Goal: Task Accomplishment & Management: Manage account settings

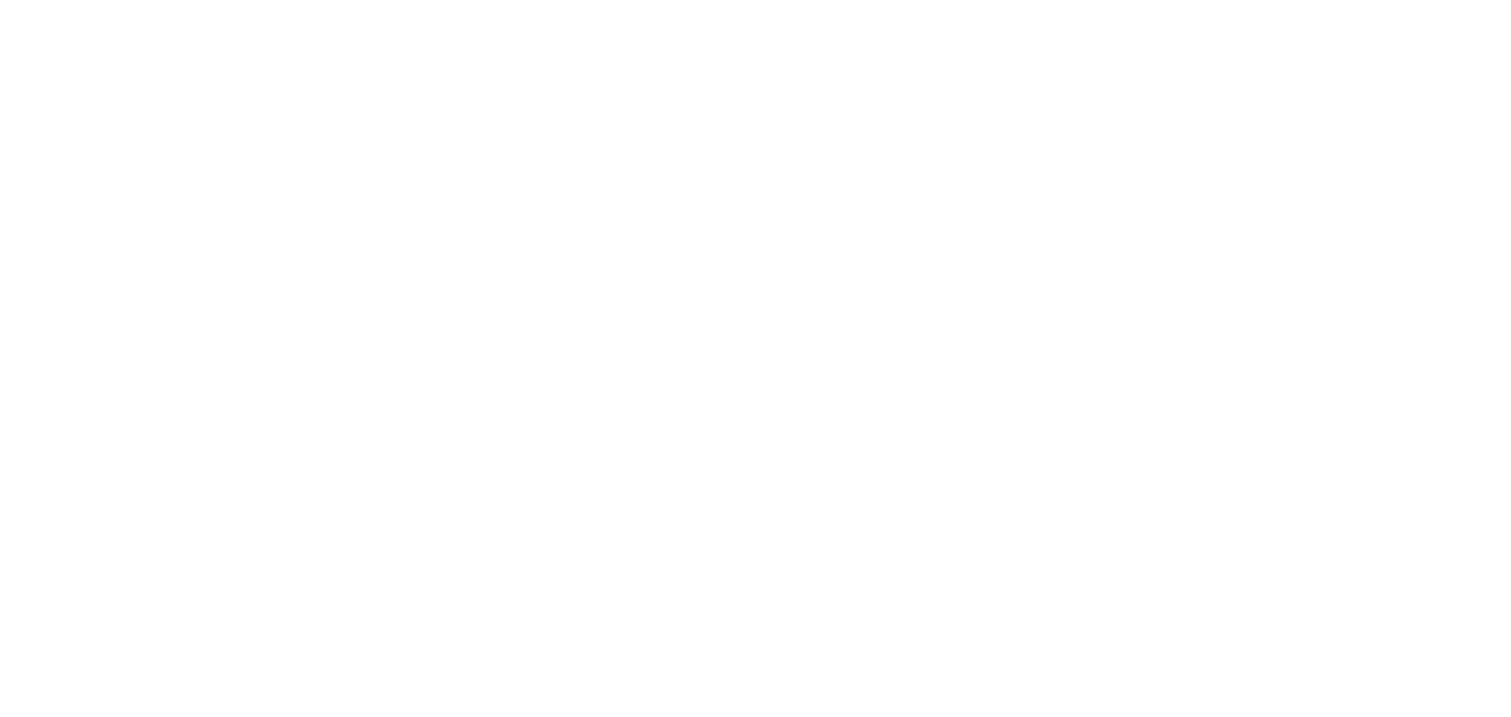
click at [810, 390] on body at bounding box center [755, 358] width 1511 height 717
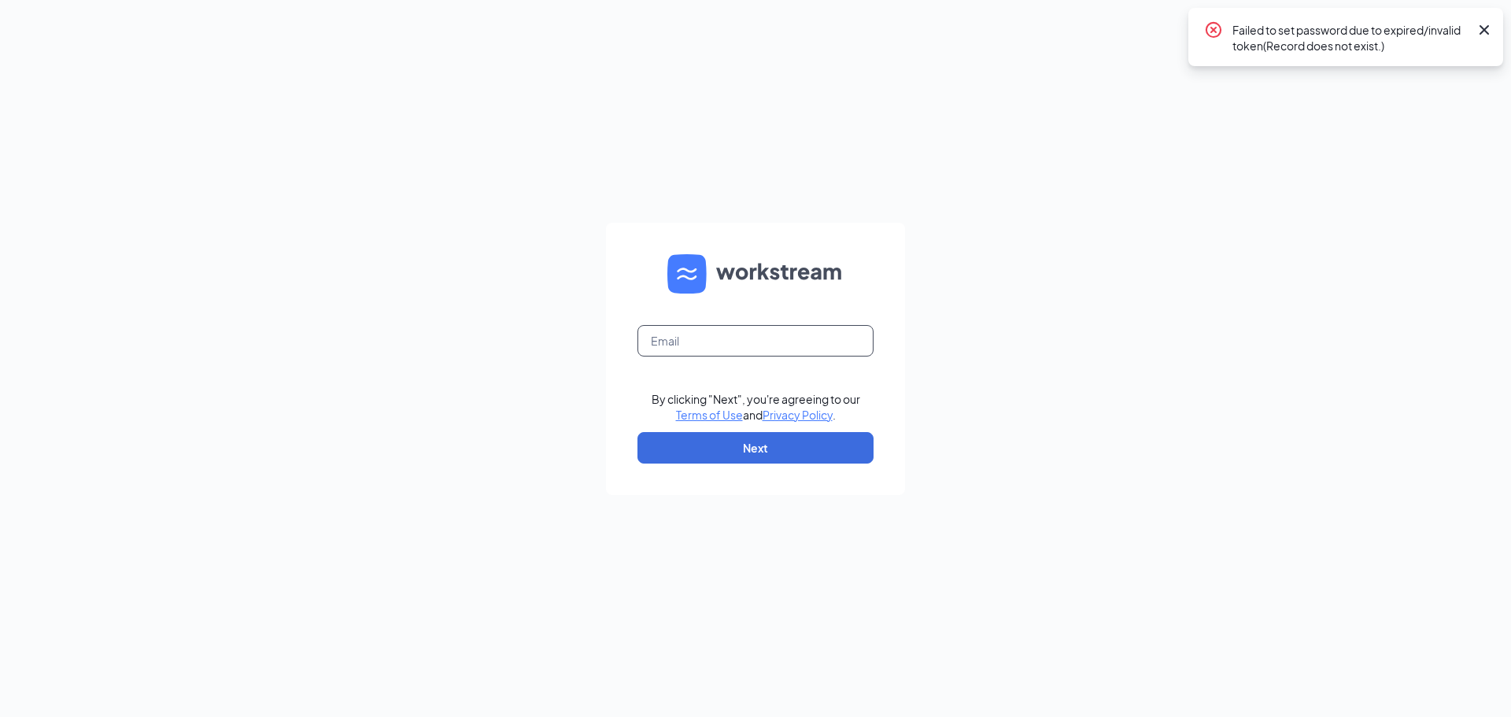
click at [676, 342] on input "text" at bounding box center [755, 340] width 236 height 31
type input "ws12@peachtreewing.com"
click at [792, 442] on button "Next" at bounding box center [755, 447] width 236 height 31
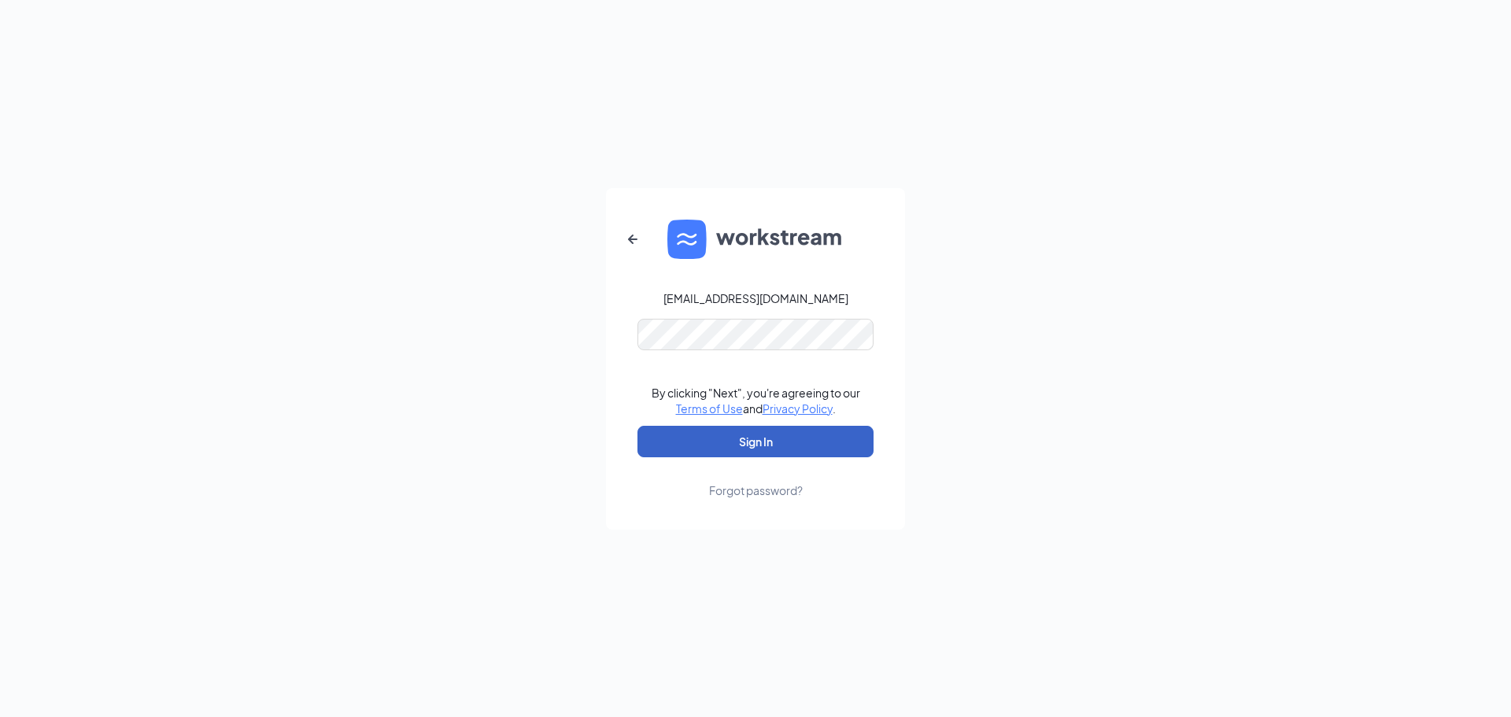
click at [793, 440] on button "Sign In" at bounding box center [755, 441] width 236 height 31
click at [788, 440] on button "Sign In" at bounding box center [755, 441] width 236 height 31
click at [445, 234] on div "ws12@peachtreewing.com Credential mismatches. By clicking "Next", you're agreei…" at bounding box center [755, 358] width 1511 height 717
click at [637, 426] on button "Sign In" at bounding box center [755, 441] width 236 height 31
click at [224, 348] on div "ws12@peachtreewing.com Credential mismatches. By clicking "Next", you're agreei…" at bounding box center [755, 358] width 1511 height 717
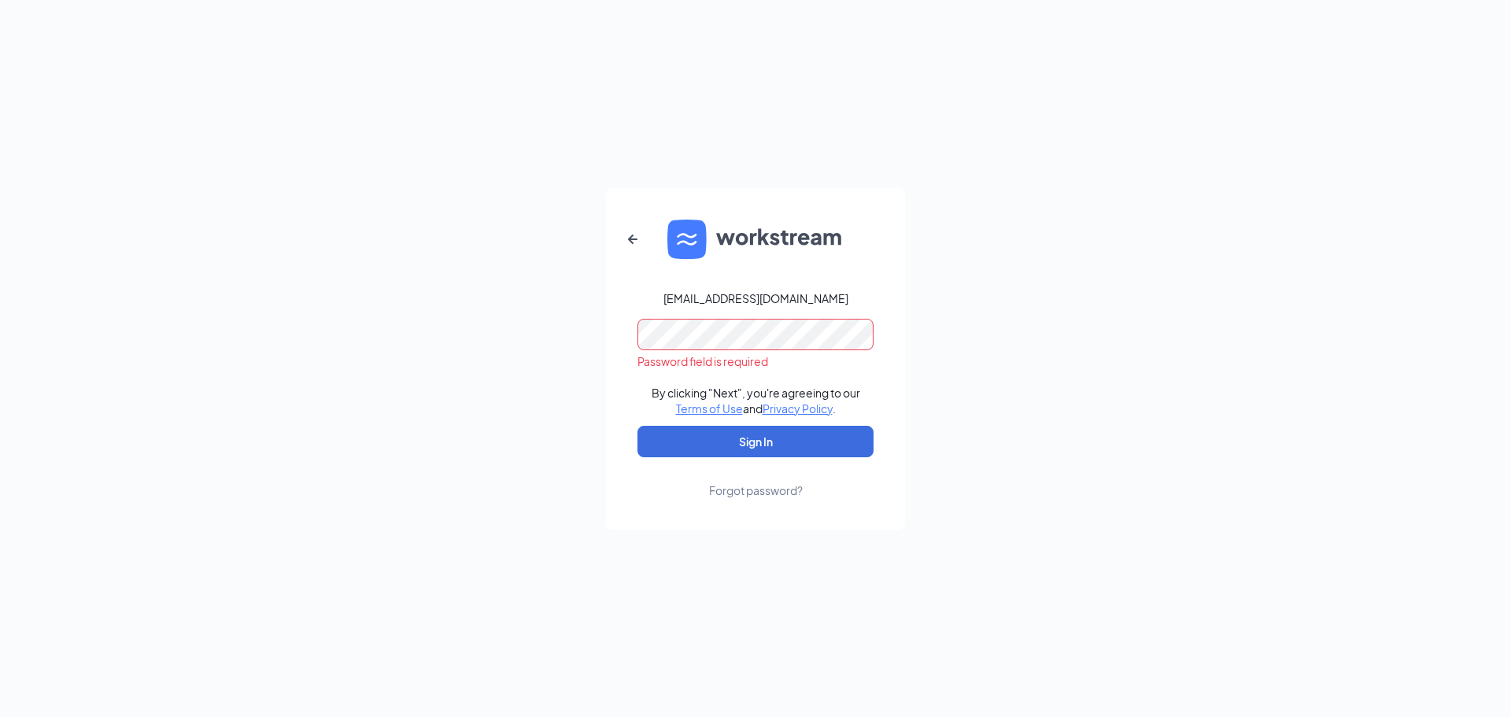
click at [173, 332] on div "ws12@peachtreewing.com Password field is required By clicking "Next", you're ag…" at bounding box center [755, 358] width 1511 height 717
drag, startPoint x: 169, startPoint y: 332, endPoint x: 412, endPoint y: 405, distance: 254.0
click at [241, 373] on div "ws12@peachtreewing.com Password field is required By clicking "Next", you're ag…" at bounding box center [755, 358] width 1511 height 717
drag, startPoint x: 406, startPoint y: 427, endPoint x: 812, endPoint y: 440, distance: 406.3
click at [410, 425] on div "ws12@peachtreewing.com Password field is required By clicking "Next", you're ag…" at bounding box center [755, 358] width 1511 height 717
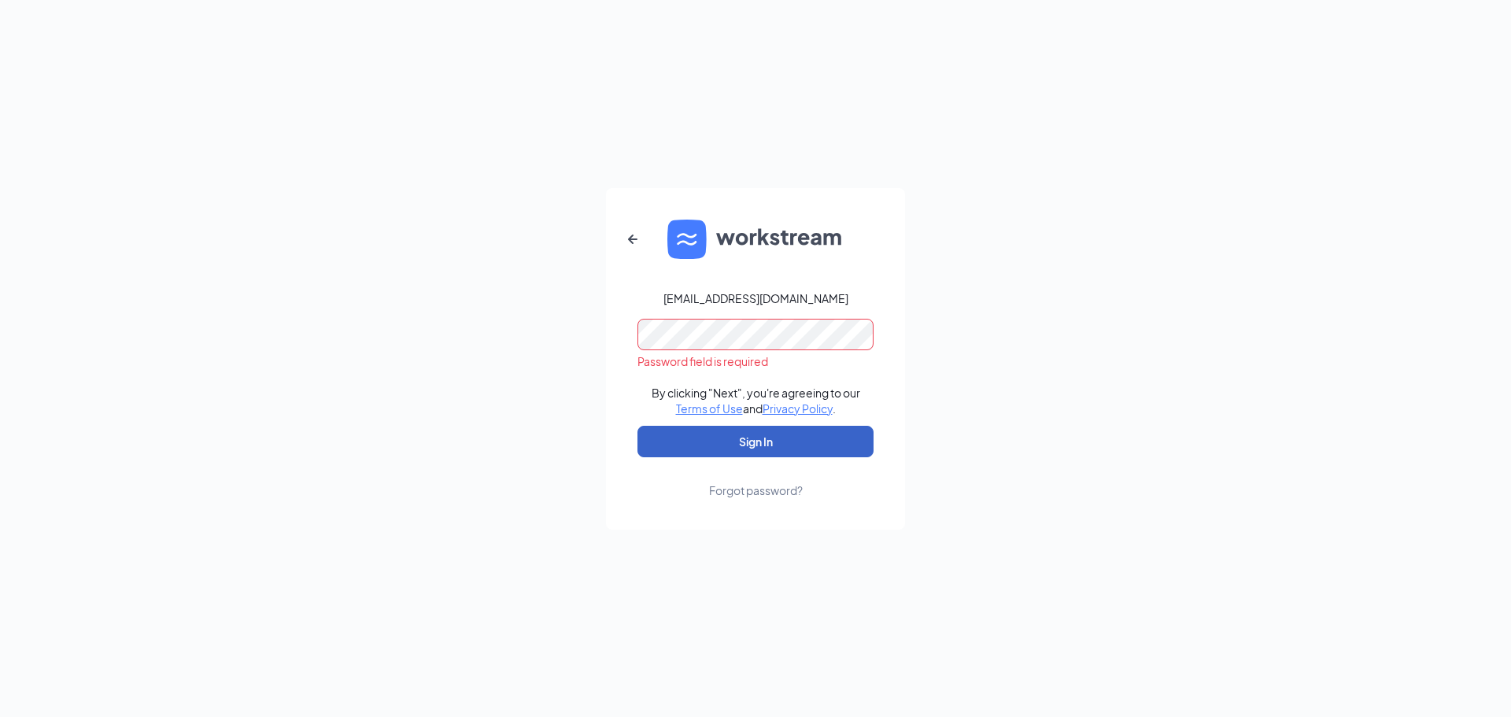
click at [811, 446] on button "Sign In" at bounding box center [755, 441] width 236 height 31
click at [754, 438] on button "Sign In" at bounding box center [755, 441] width 236 height 31
click at [637, 426] on button "Sign In" at bounding box center [755, 441] width 236 height 31
click at [667, 438] on button "Sign In" at bounding box center [755, 441] width 236 height 31
click at [611, 327] on form "ws12@peachtreewing.com Credential mismatches. By clicking "Next", you're agreei…" at bounding box center [755, 359] width 299 height 342
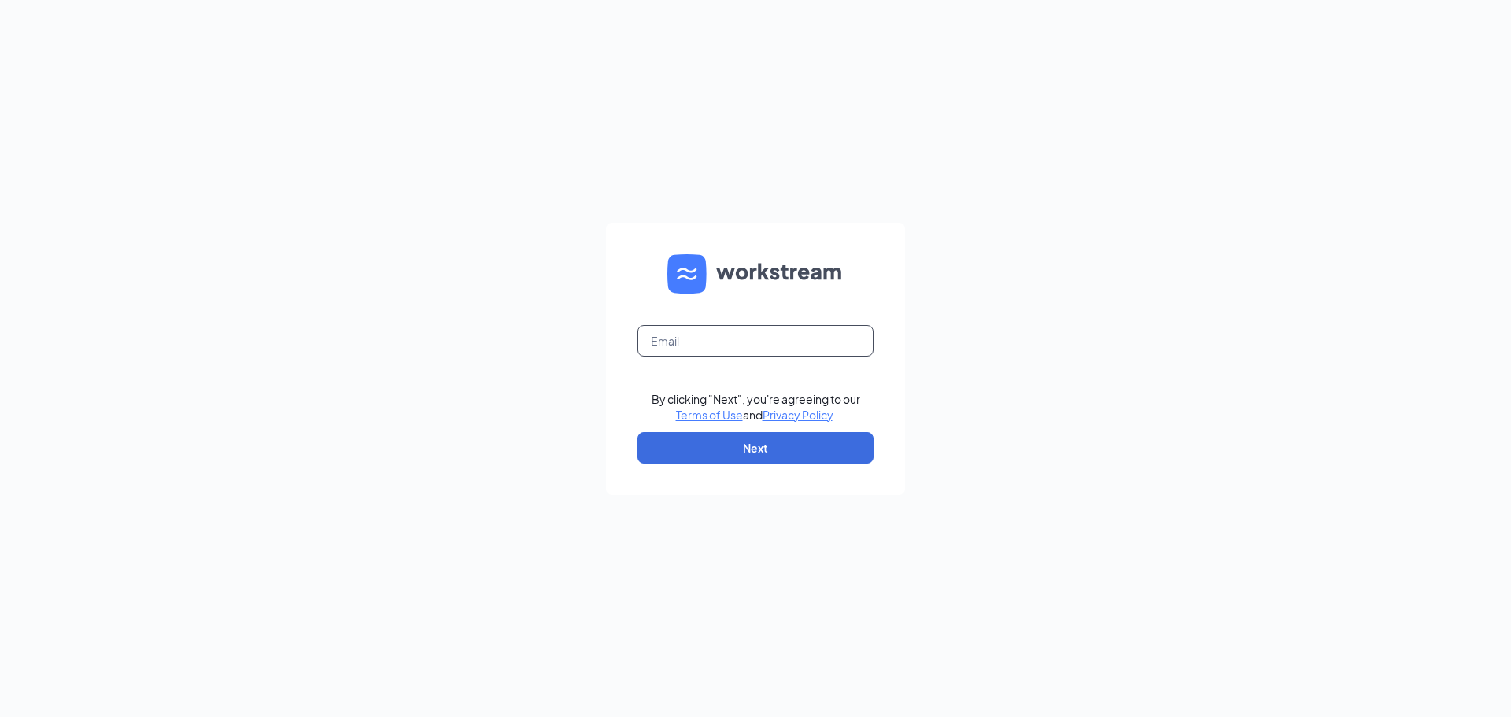
click at [700, 342] on input "text" at bounding box center [755, 340] width 236 height 31
type input "[EMAIL_ADDRESS][DOMAIN_NAME]"
click at [811, 446] on button "Next" at bounding box center [755, 447] width 236 height 31
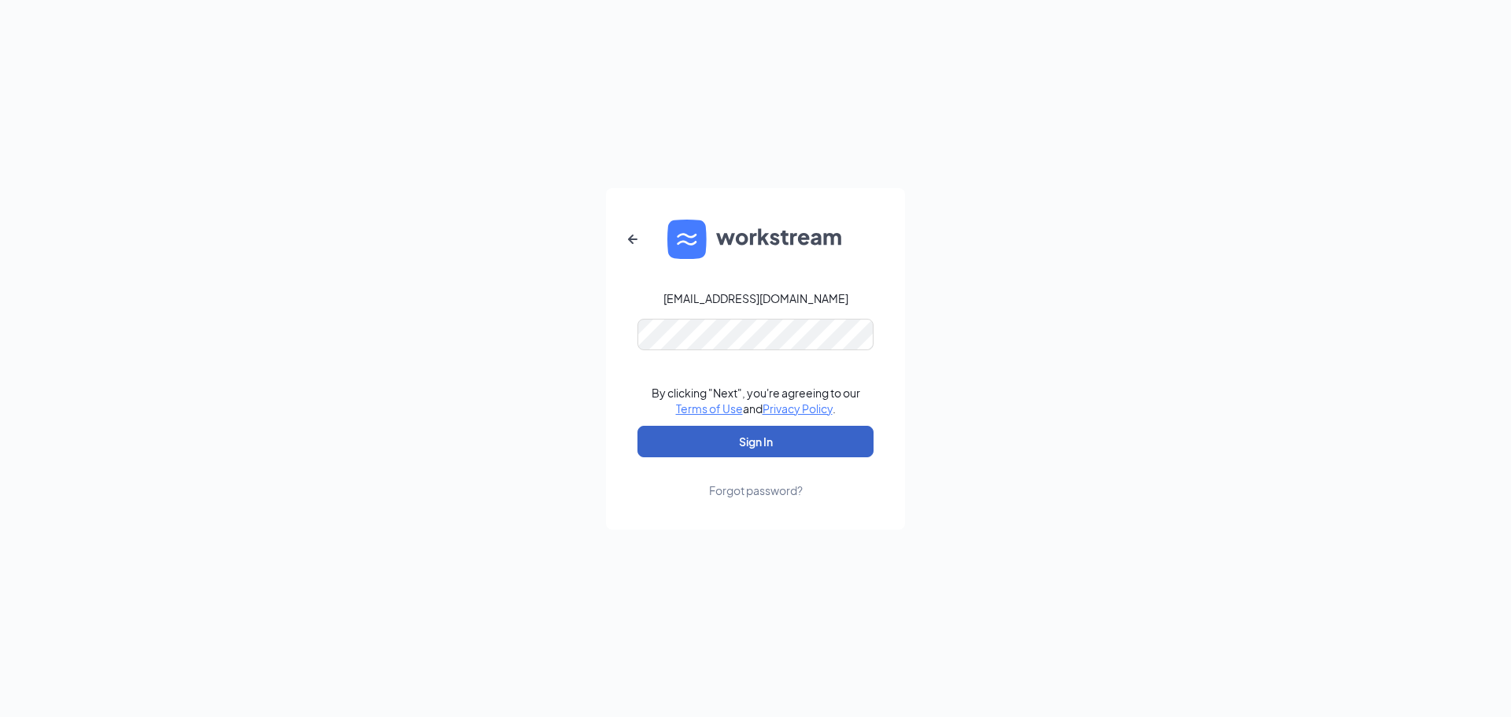
click at [779, 449] on button "Sign In" at bounding box center [755, 441] width 236 height 31
click at [520, 379] on div "[EMAIL_ADDRESS][DOMAIN_NAME] Credential mismatches. By clicking "Next", you're …" at bounding box center [755, 358] width 1511 height 717
click at [637, 426] on button "Sign In" at bounding box center [755, 441] width 236 height 31
